Goal: Task Accomplishment & Management: Manage account settings

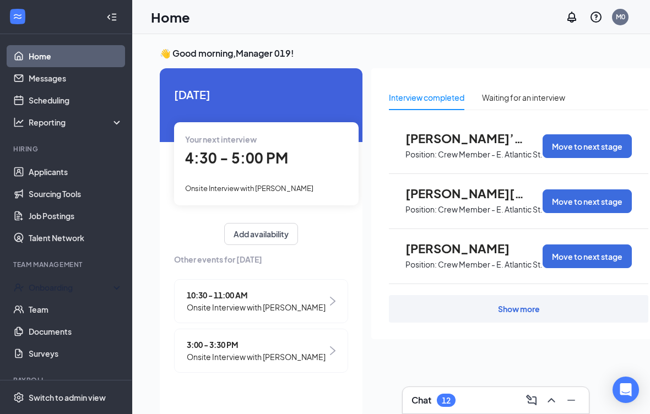
click at [46, 280] on div "Onboarding" at bounding box center [66, 287] width 132 height 22
click at [80, 309] on link "Overview" at bounding box center [76, 309] width 94 height 22
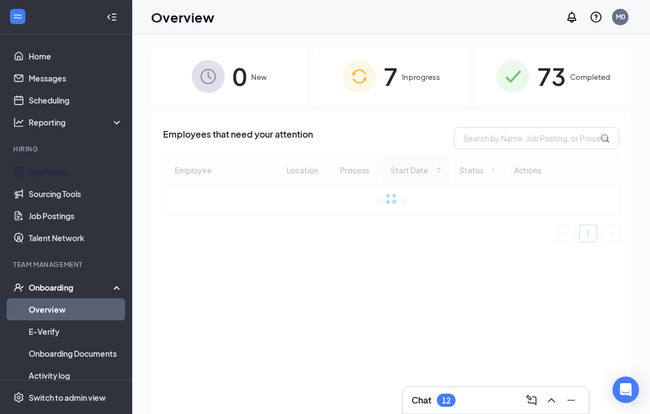
click at [33, 172] on link "Applicants" at bounding box center [76, 172] width 94 height 22
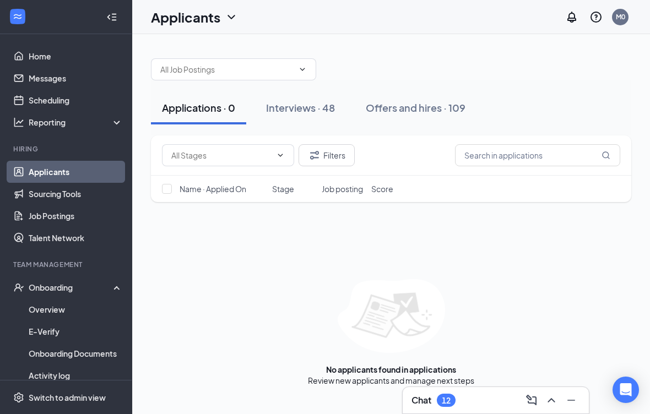
click at [316, 118] on button "Interviews · 48" at bounding box center [300, 107] width 91 height 33
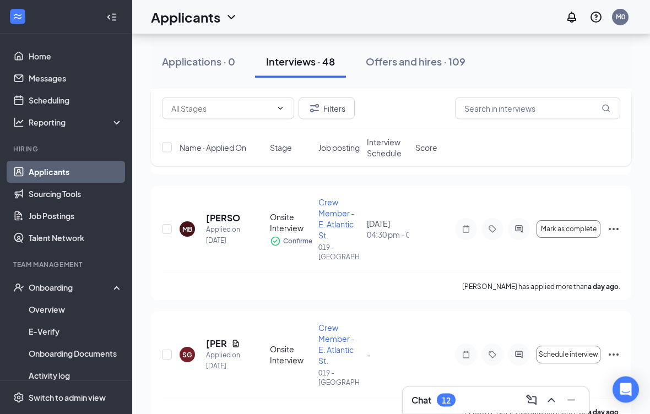
scroll to position [290, 0]
click at [520, 235] on div at bounding box center [519, 229] width 22 height 22
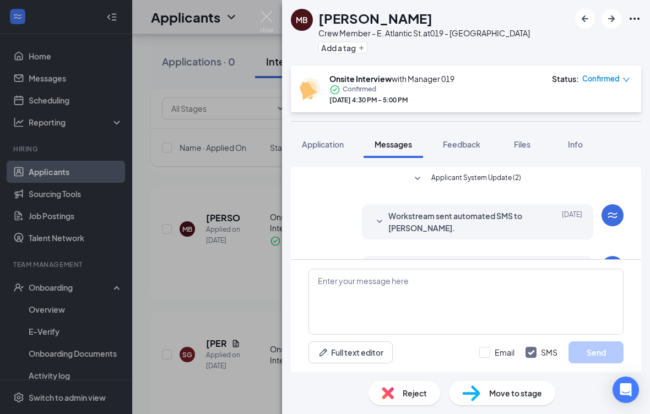
scroll to position [10, 0]
click at [323, 131] on button "Application" at bounding box center [323, 145] width 64 height 28
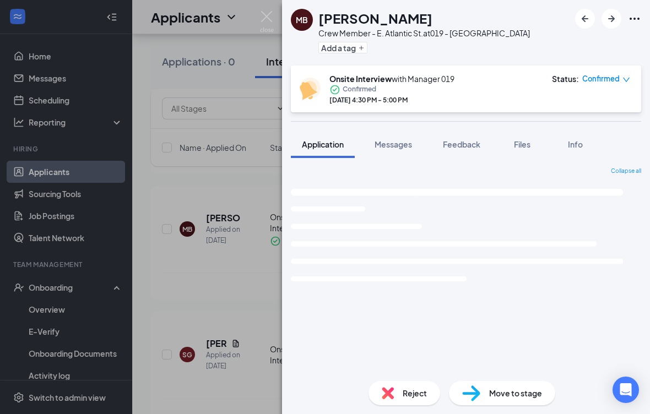
click at [322, 143] on button "Application" at bounding box center [323, 145] width 64 height 28
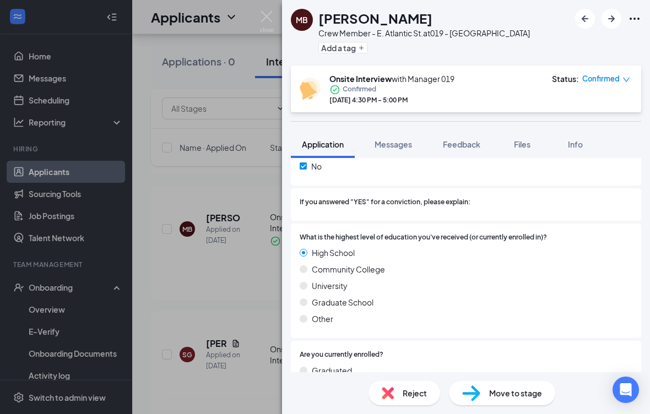
scroll to position [1090, 0]
click at [205, 280] on div "MB [PERSON_NAME] Crew Member - E. Atlantic St. at 019 - [GEOGRAPHIC_DATA] Add a…" at bounding box center [325, 207] width 650 height 414
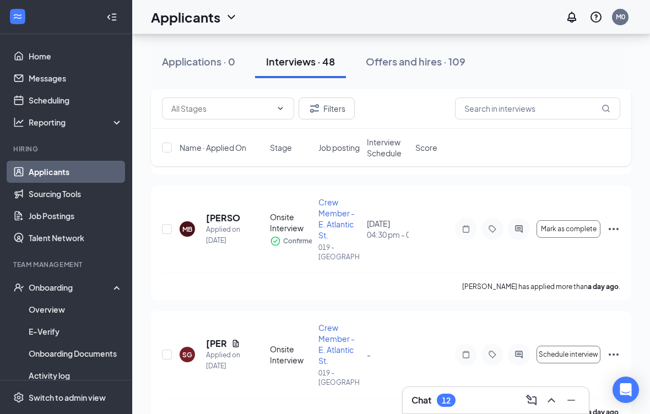
click at [18, 287] on icon "UserCheck" at bounding box center [18, 287] width 11 height 11
click at [18, 278] on div "Onboarding" at bounding box center [66, 287] width 132 height 22
click at [31, 289] on div "Onboarding" at bounding box center [71, 287] width 85 height 11
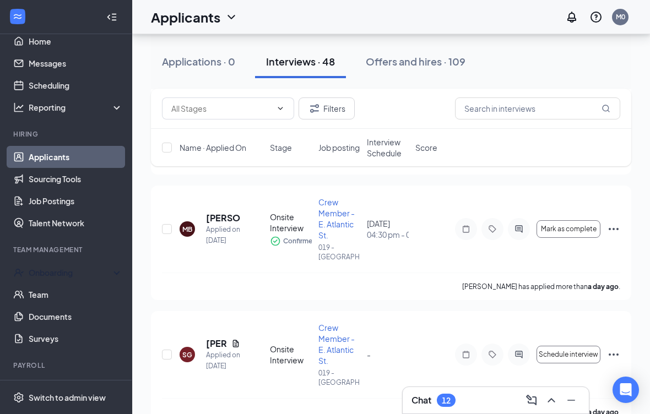
scroll to position [14, 0]
click at [35, 157] on link "Applicants" at bounding box center [76, 157] width 94 height 22
